Goal: Download file/media

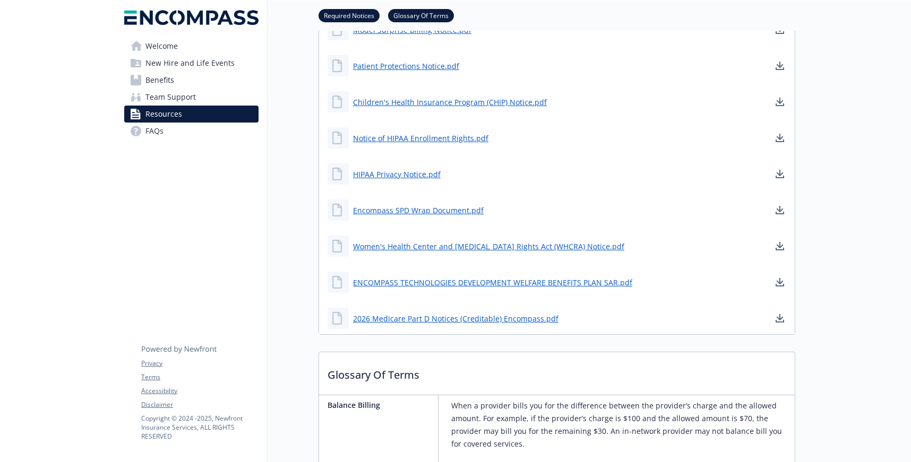
scroll to position [345, 0]
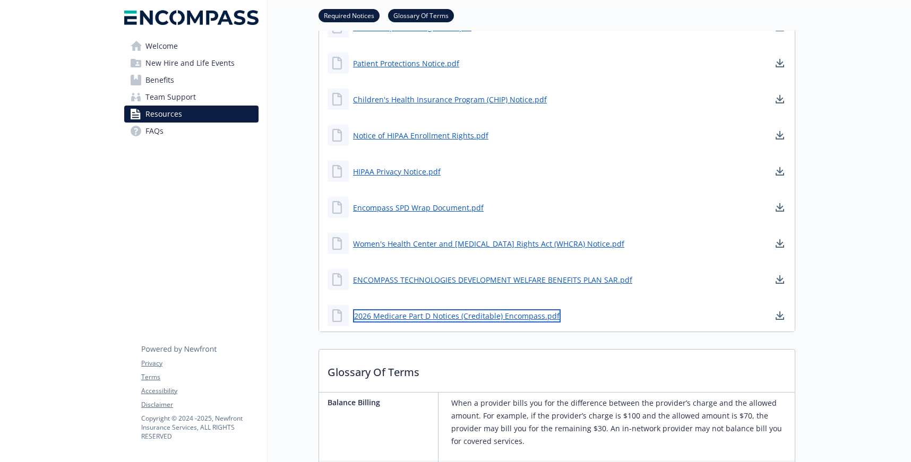
click at [425, 316] on link "2026 Medicare Part D Notices (Creditable) Encompass.pdf" at bounding box center [457, 316] width 208 height 13
